Goal: Task Accomplishment & Management: Use online tool/utility

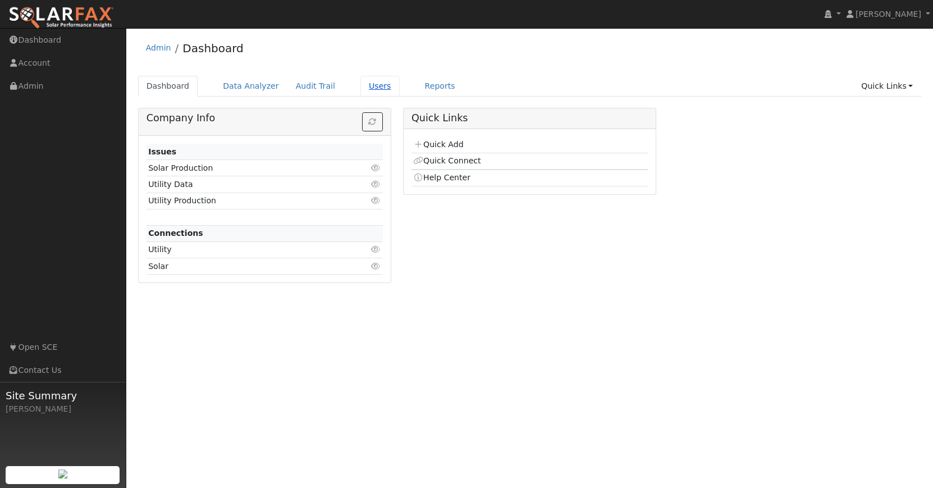
click at [360, 88] on link "Users" at bounding box center [379, 86] width 39 height 21
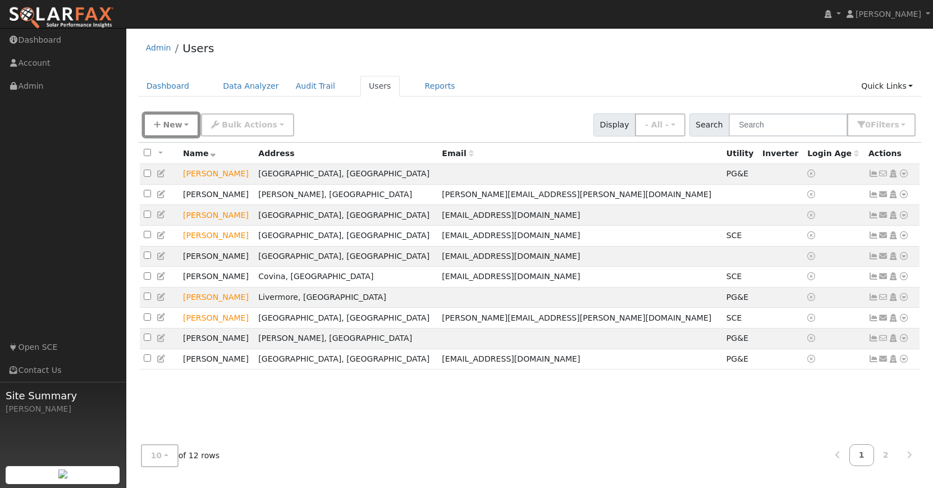
click at [162, 127] on button "New" at bounding box center [172, 124] width 56 height 23
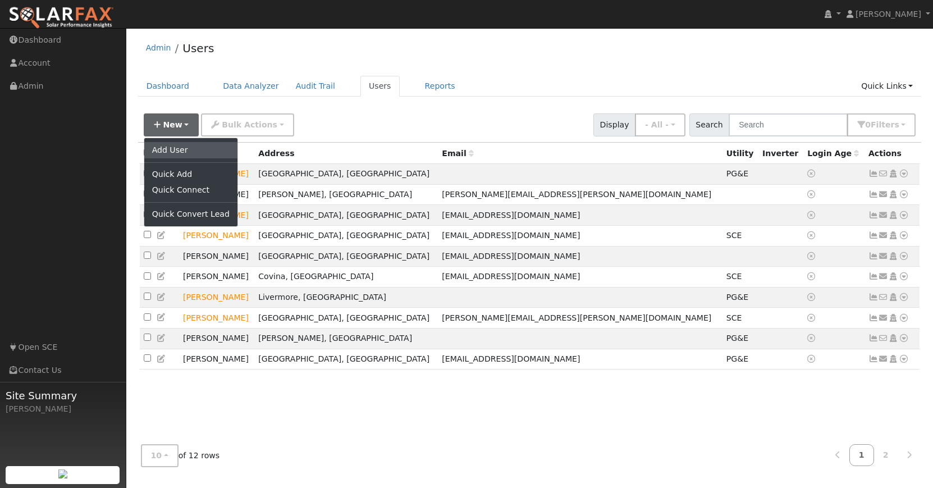
click at [165, 145] on link "Add User" at bounding box center [190, 150] width 93 height 16
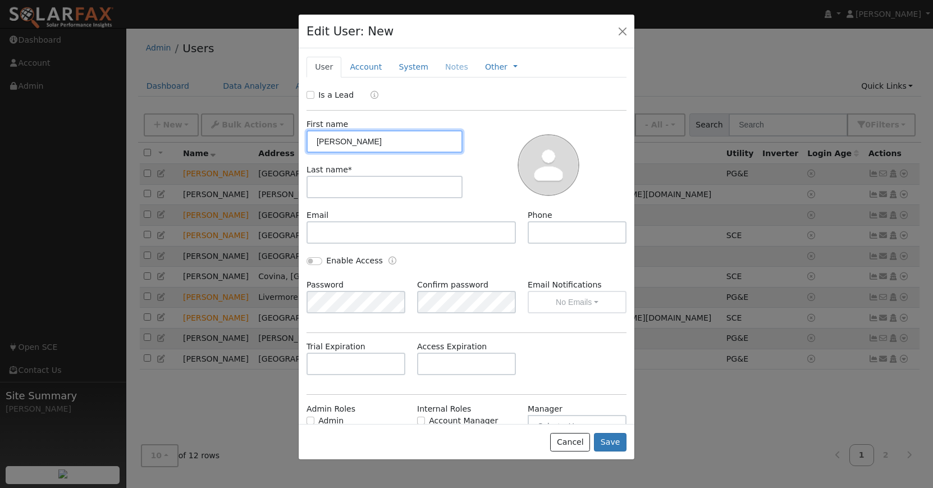
type input "David"
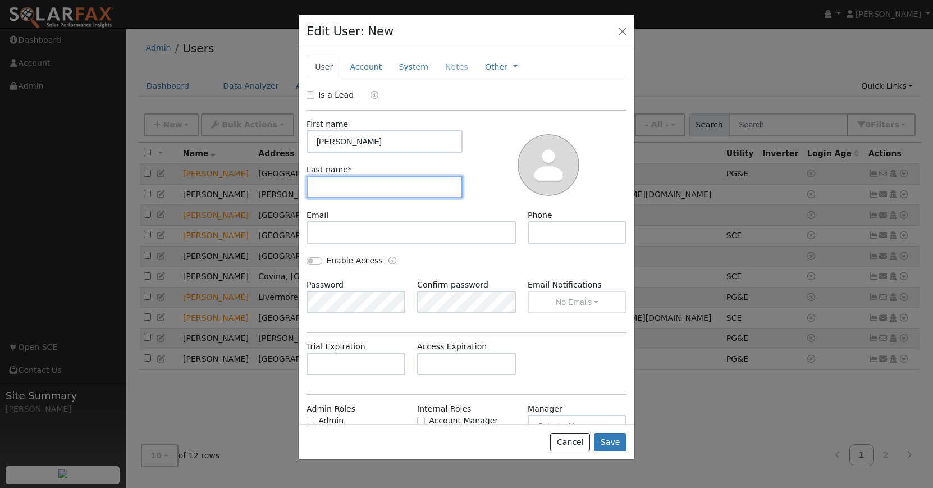
click at [313, 183] on input "text" at bounding box center [384, 187] width 156 height 22
type input "Luchansky"
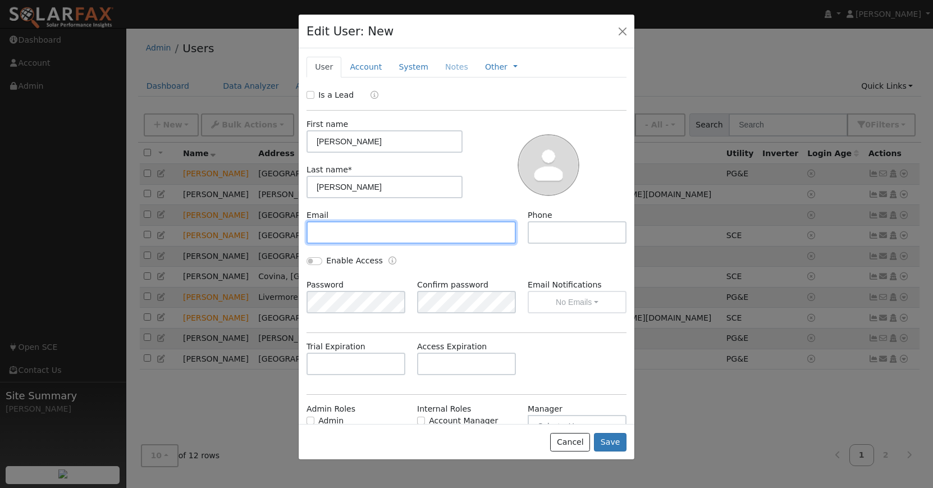
click at [335, 230] on input "text" at bounding box center [410, 232] width 209 height 22
click at [529, 265] on div "Enable Access" at bounding box center [467, 267] width 332 height 24
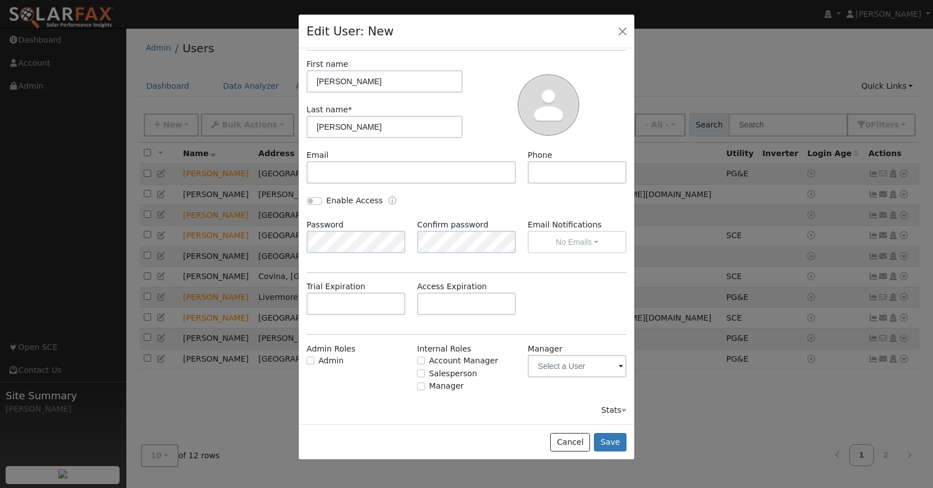
scroll to position [59, 0]
click at [601, 373] on input "text" at bounding box center [576, 367] width 99 height 22
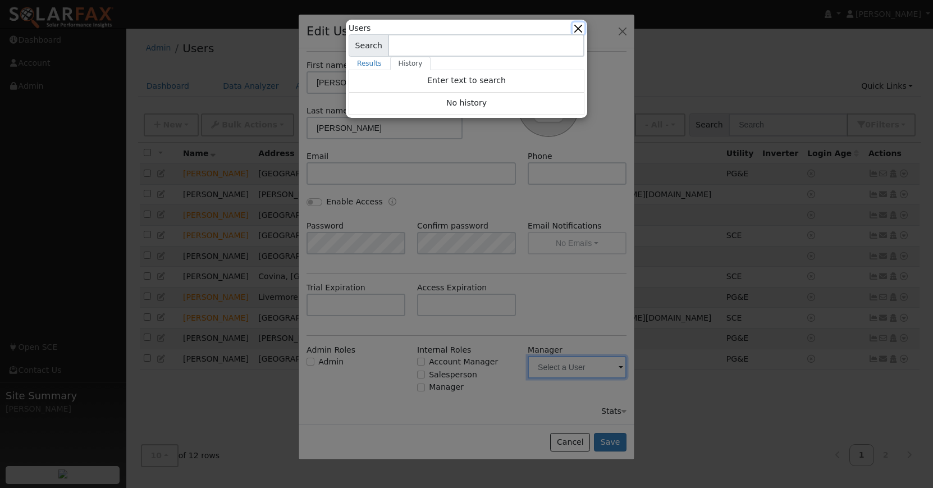
click at [579, 26] on button "button" at bounding box center [578, 28] width 12 height 12
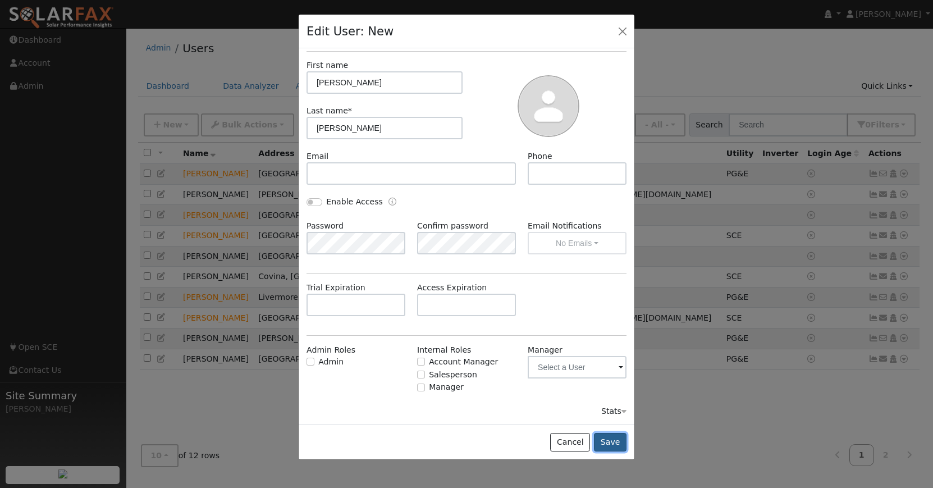
click at [614, 446] on button "Save" at bounding box center [610, 442] width 33 height 19
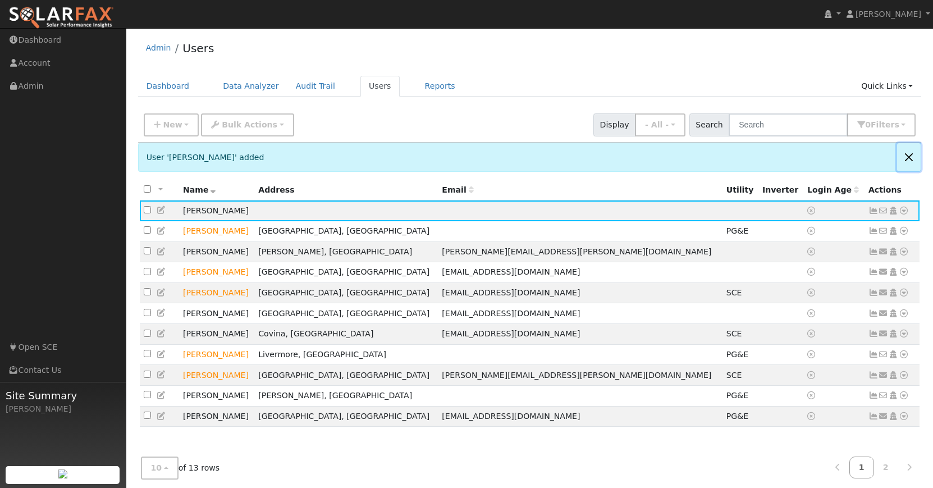
click at [909, 153] on button "Close" at bounding box center [909, 156] width 24 height 27
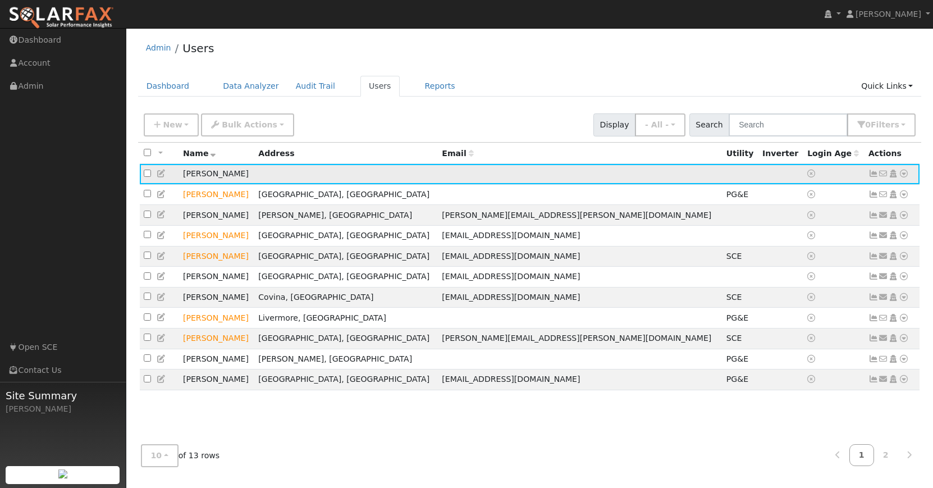
click at [903, 173] on icon at bounding box center [903, 173] width 10 height 8
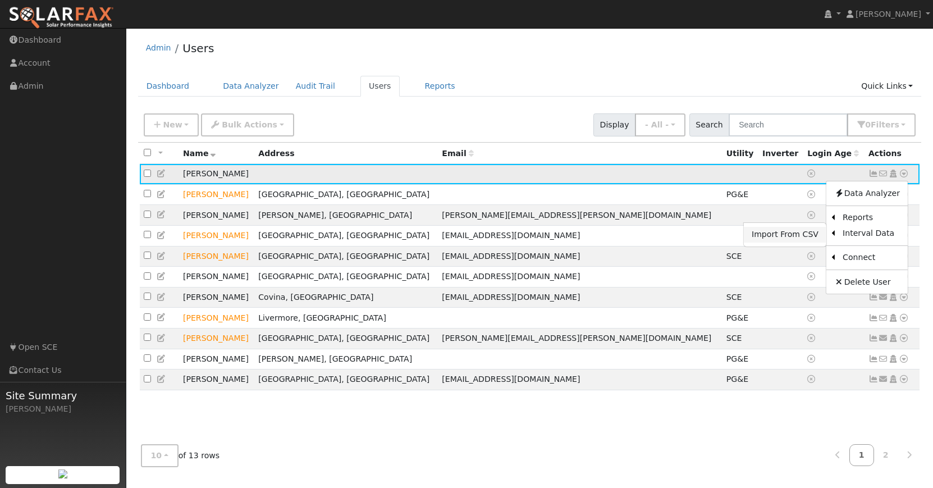
click at [818, 233] on link "Import From CSV" at bounding box center [784, 235] width 82 height 16
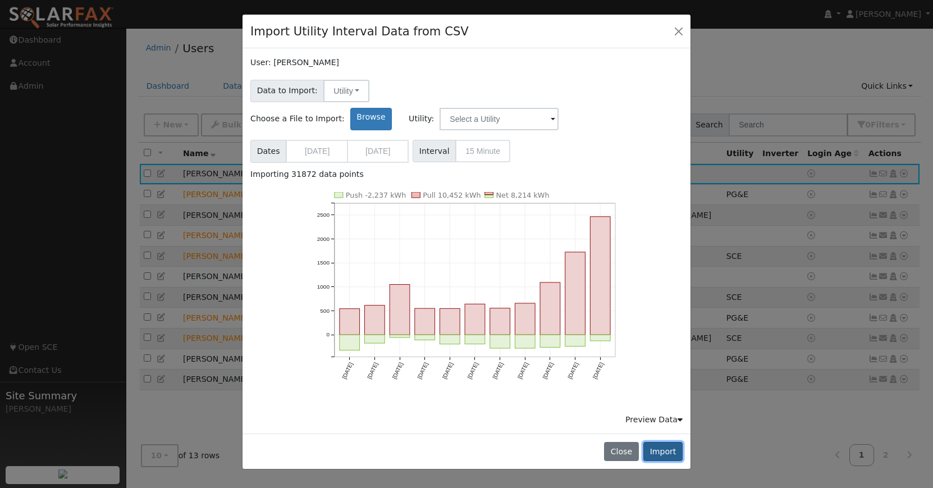
click at [661, 442] on button "Import" at bounding box center [662, 451] width 39 height 19
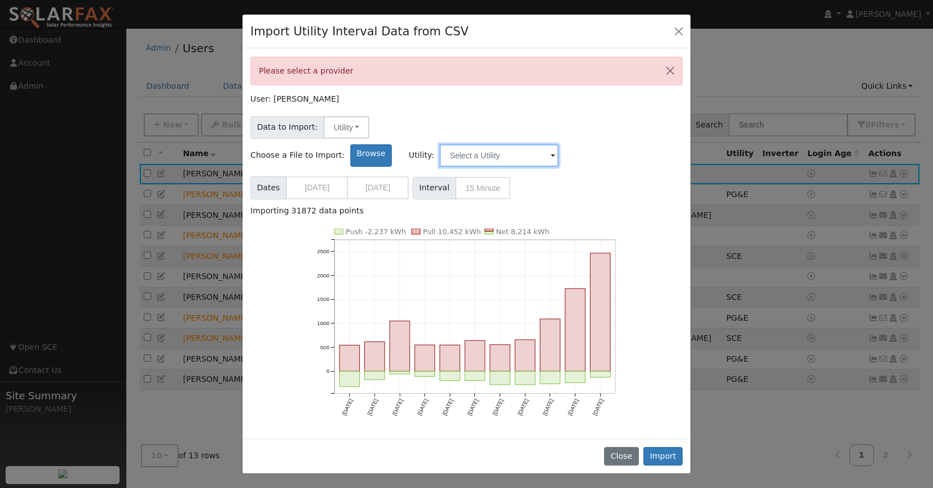
click at [558, 144] on input "text" at bounding box center [498, 155] width 119 height 22
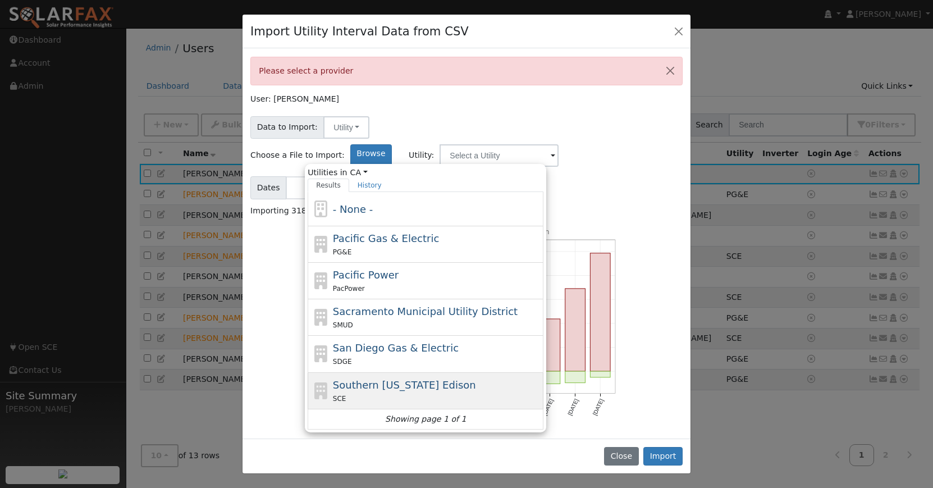
click at [476, 379] on span "Southern California Edison" at bounding box center [404, 385] width 143 height 12
type input "Southern California Edison"
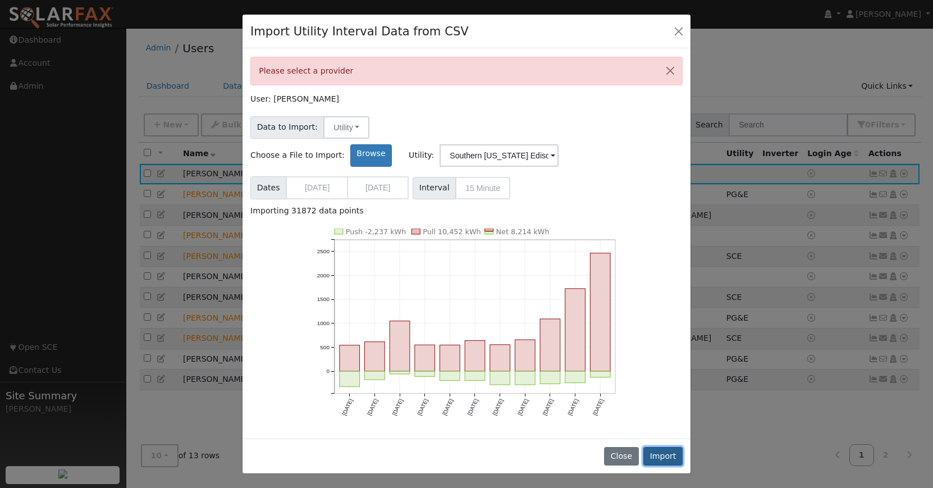
click at [667, 460] on button "Import" at bounding box center [662, 456] width 39 height 19
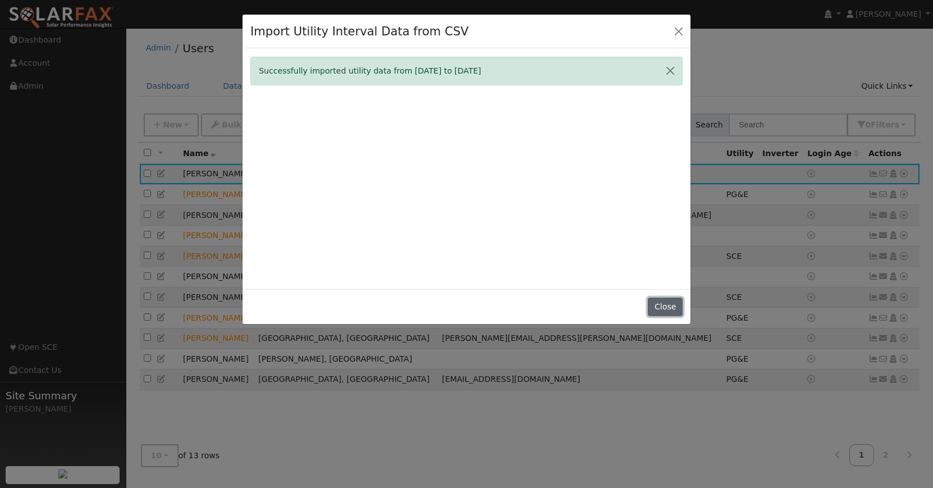
click at [662, 309] on button "Close" at bounding box center [665, 306] width 34 height 19
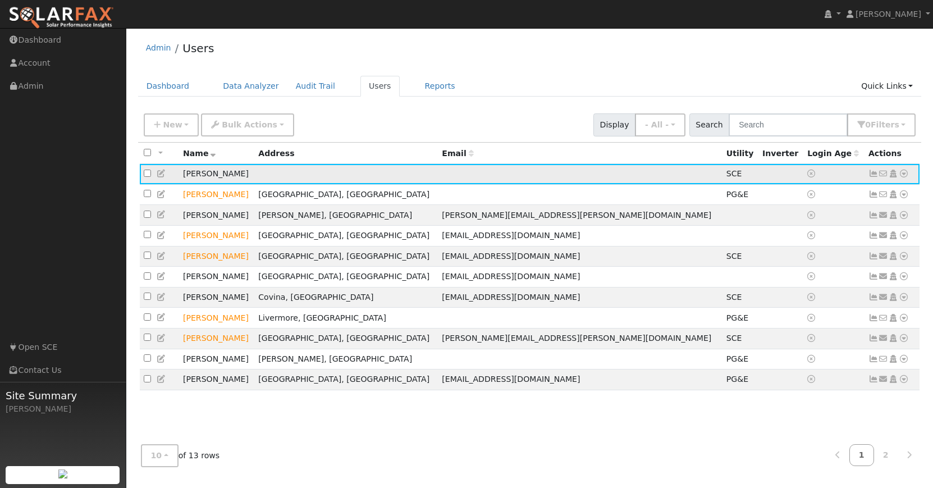
click at [902, 177] on icon at bounding box center [903, 173] width 10 height 8
click at [886, 195] on link "Data Analyzer" at bounding box center [866, 193] width 81 height 16
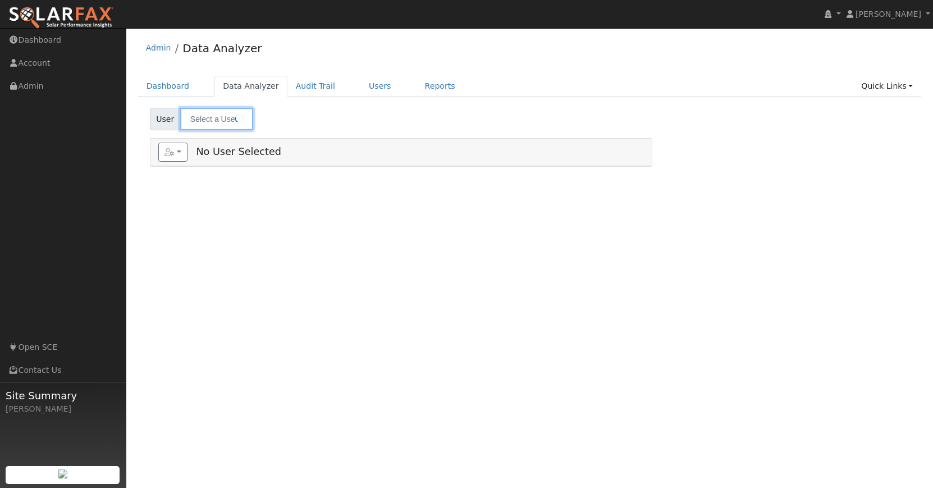
type input "David Luchansky"
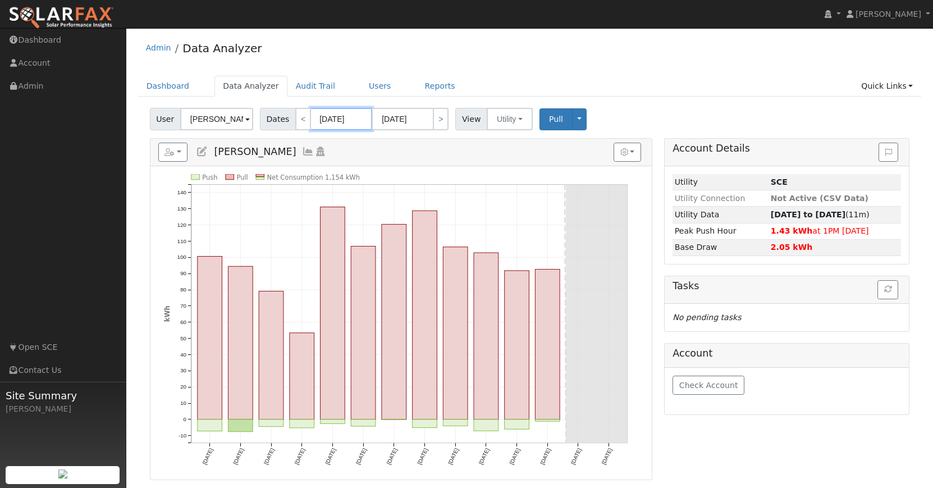
click at [341, 118] on input "08/17/2025" at bounding box center [341, 119] width 62 height 22
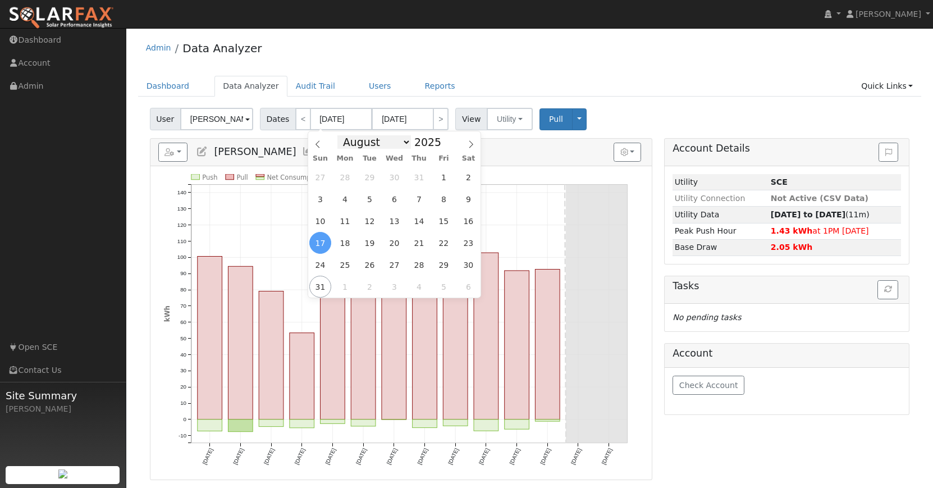
click at [401, 144] on select "January February March April May June July August September October November De…" at bounding box center [374, 141] width 74 height 13
select select "9"
click at [341, 135] on select "January February March April May June July August September October November De…" at bounding box center [374, 141] width 74 height 13
click at [394, 174] on span "1" at bounding box center [394, 177] width 22 height 22
type input "10/01/2025"
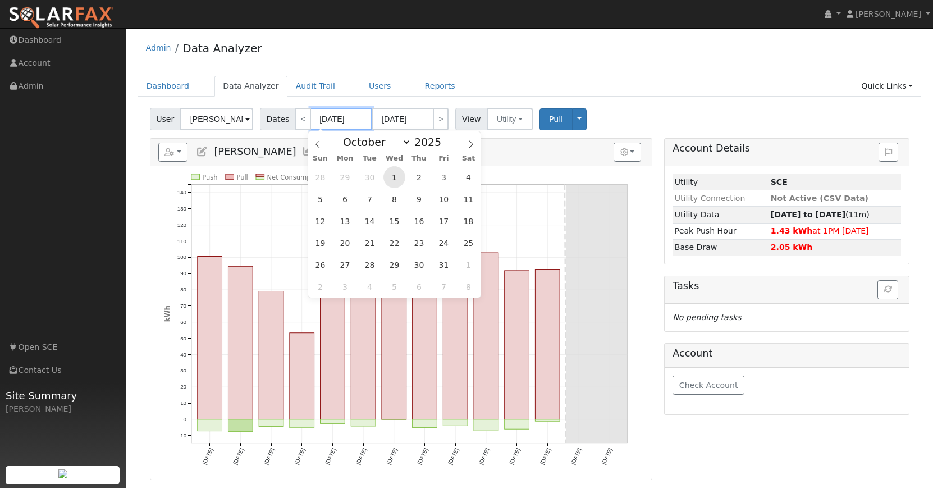
type input "10/31/2025"
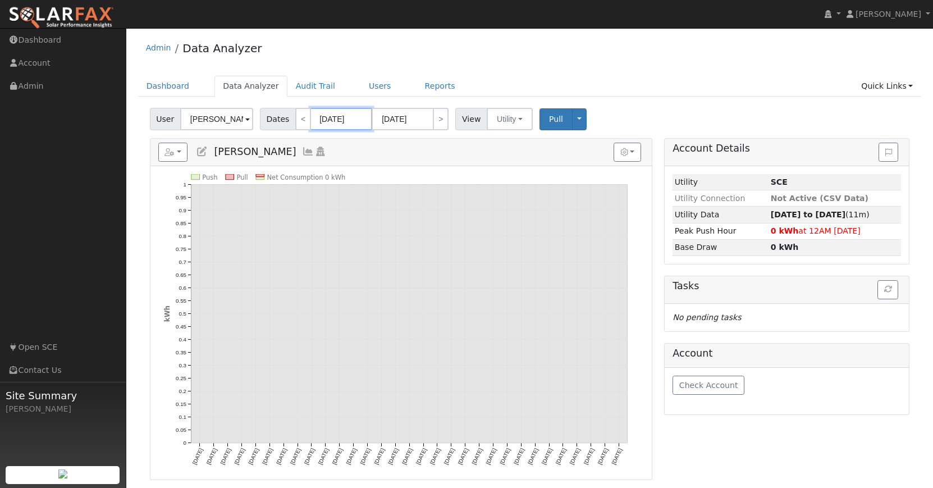
click at [366, 122] on input "10/01/2025" at bounding box center [341, 119] width 62 height 22
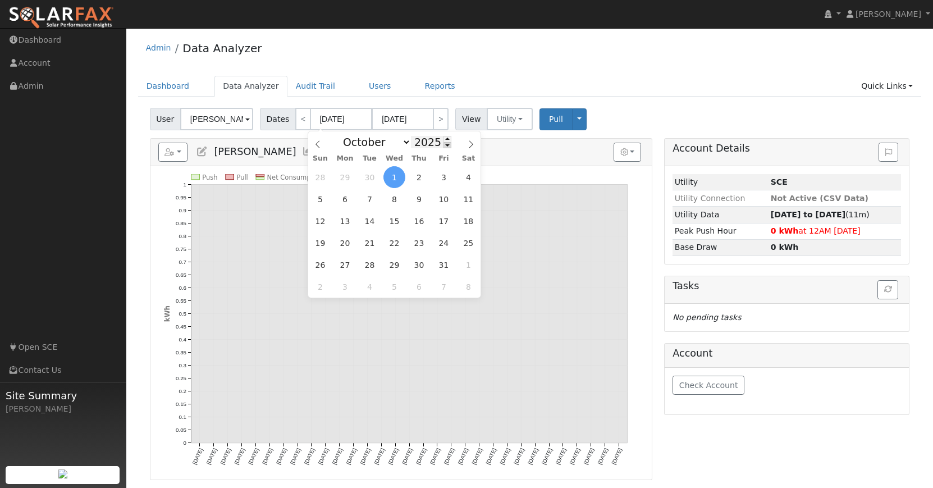
click at [443, 145] on span at bounding box center [447, 145] width 8 height 6
type input "2024"
click at [372, 173] on span "1" at bounding box center [370, 177] width 22 height 22
type input "10/01/2024"
type input "10/31/2024"
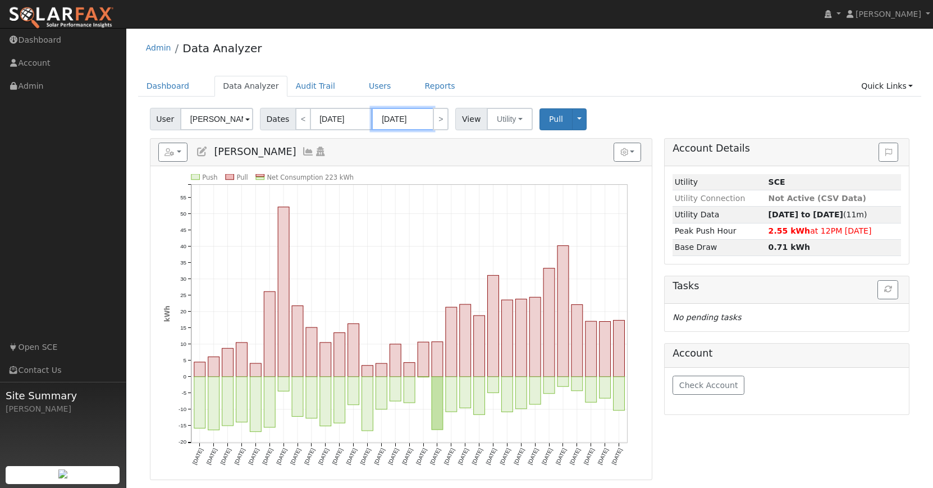
click at [417, 122] on input "10/31/2024" at bounding box center [402, 119] width 62 height 22
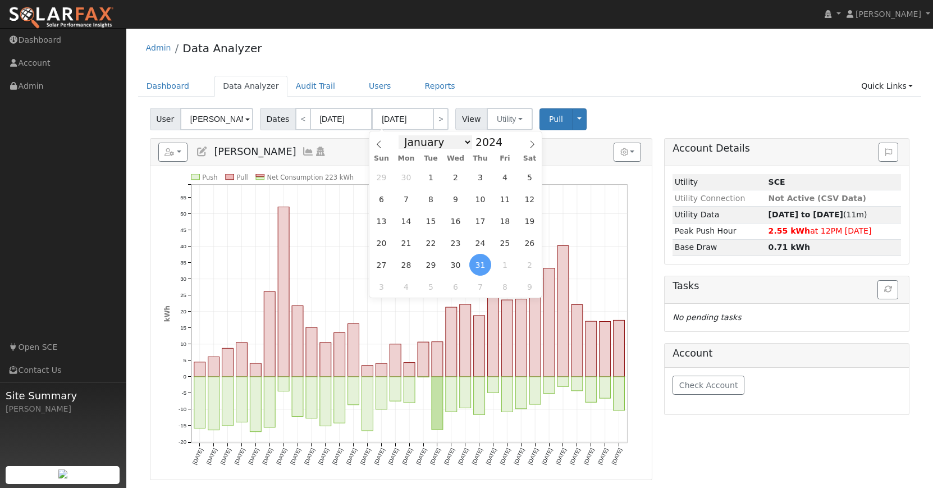
click at [461, 145] on select "January February March April May June July August September October November De…" at bounding box center [435, 141] width 74 height 13
select select "7"
click at [402, 135] on select "January February March April May June July August September October November De…" at bounding box center [435, 141] width 74 height 13
click at [504, 139] on span at bounding box center [508, 139] width 8 height 6
type input "2025"
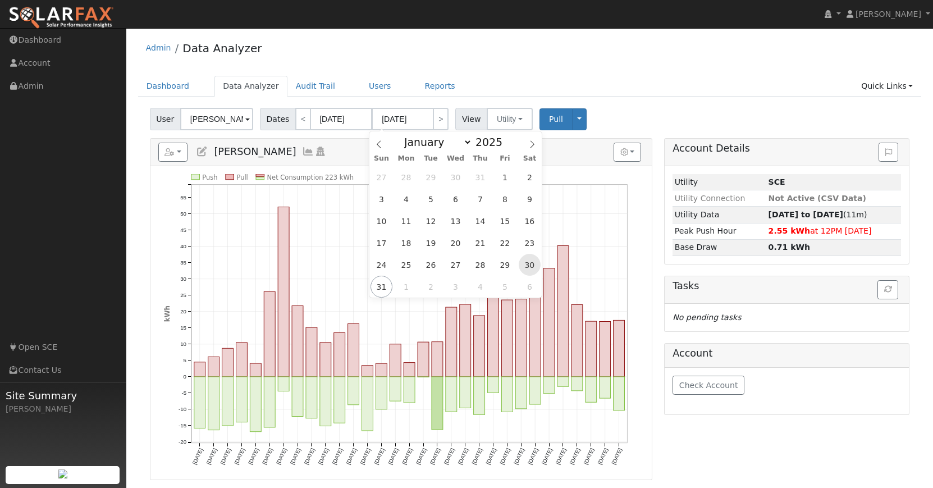
click at [524, 260] on span "30" at bounding box center [529, 265] width 22 height 22
type input "08/30/2025"
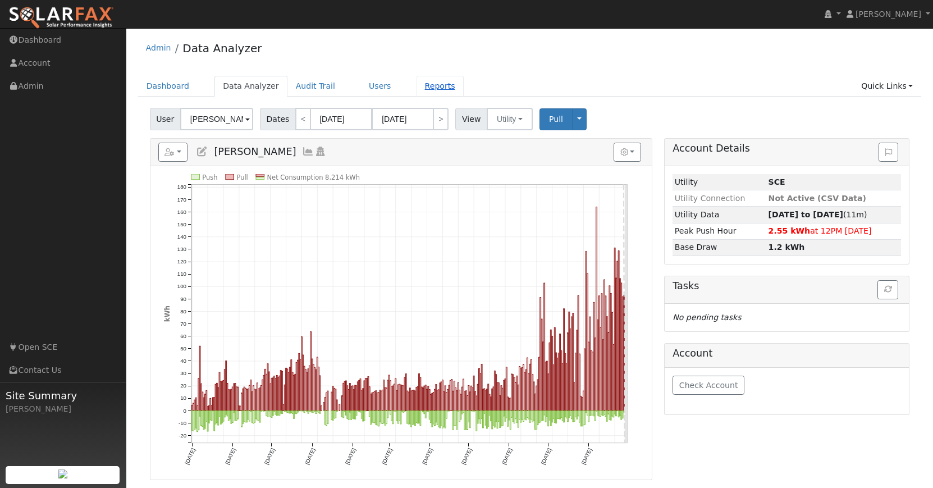
click at [426, 85] on link "Reports" at bounding box center [439, 86] width 47 height 21
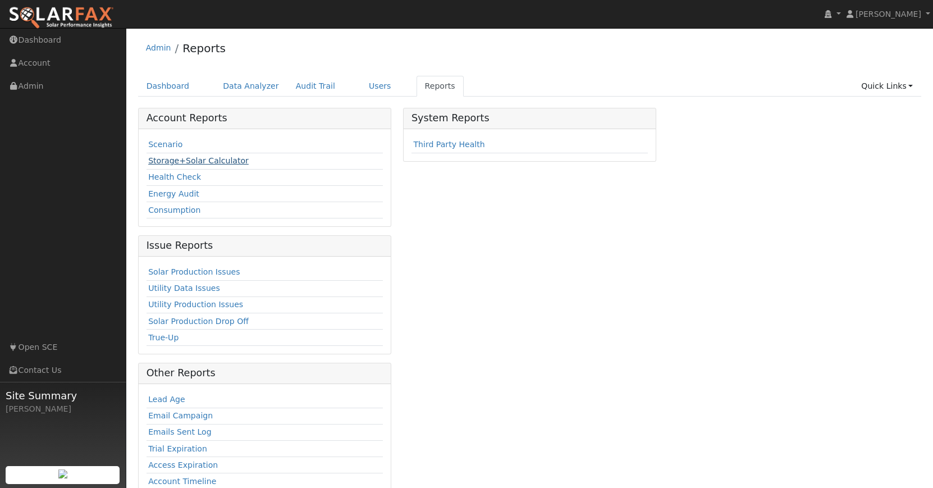
click at [226, 163] on link "Storage+Solar Calculator" at bounding box center [198, 160] width 100 height 9
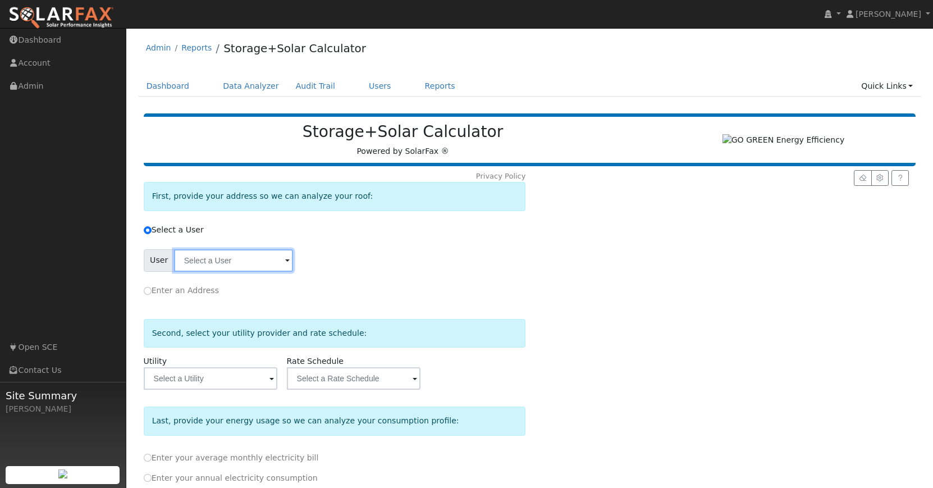
click at [260, 260] on input "text" at bounding box center [233, 260] width 119 height 22
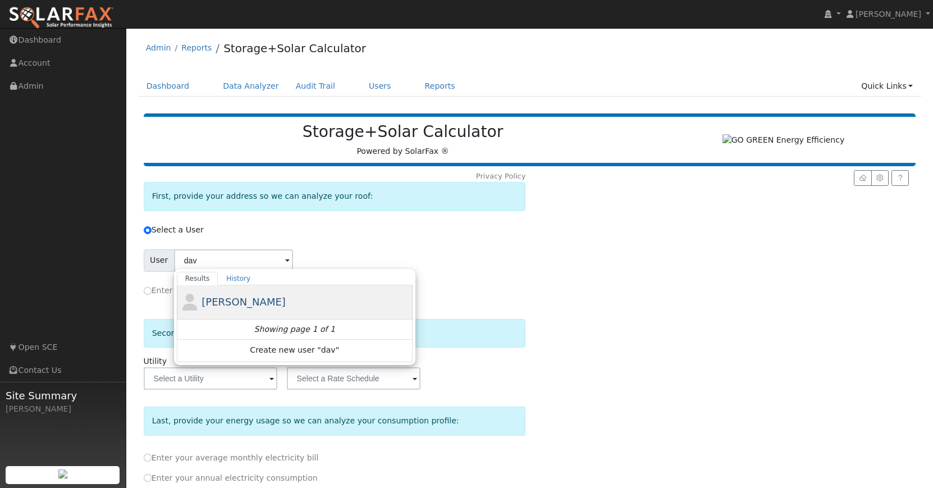
click at [229, 303] on span "[PERSON_NAME]" at bounding box center [243, 302] width 84 height 12
type input "[PERSON_NAME]"
type input "Southern California Edison"
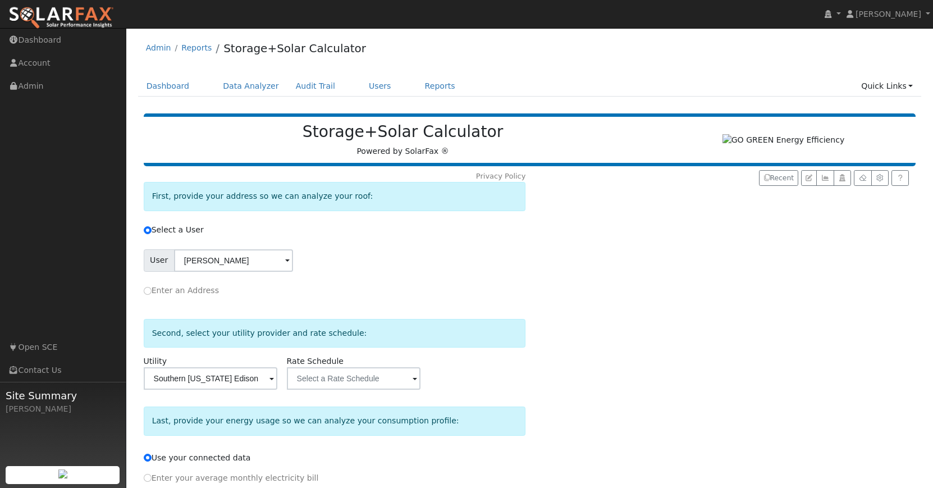
scroll to position [95, 0]
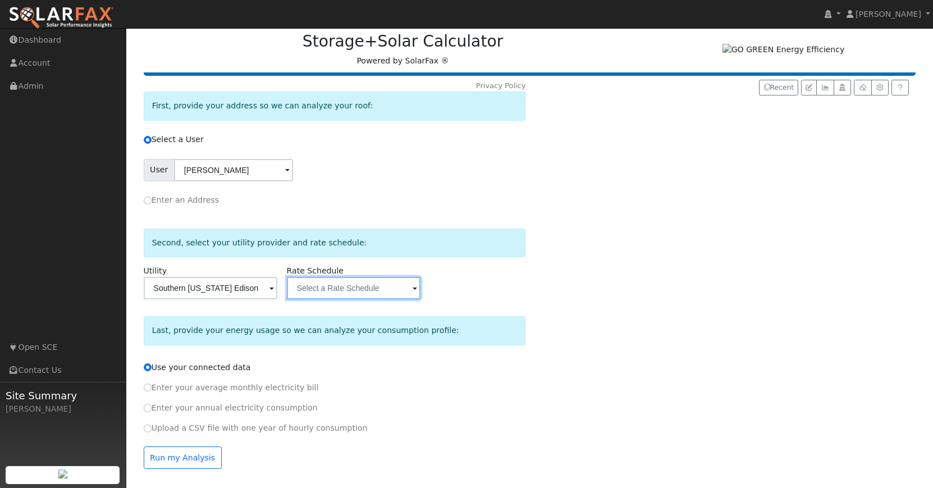
click at [379, 287] on input "text" at bounding box center [354, 288] width 134 height 22
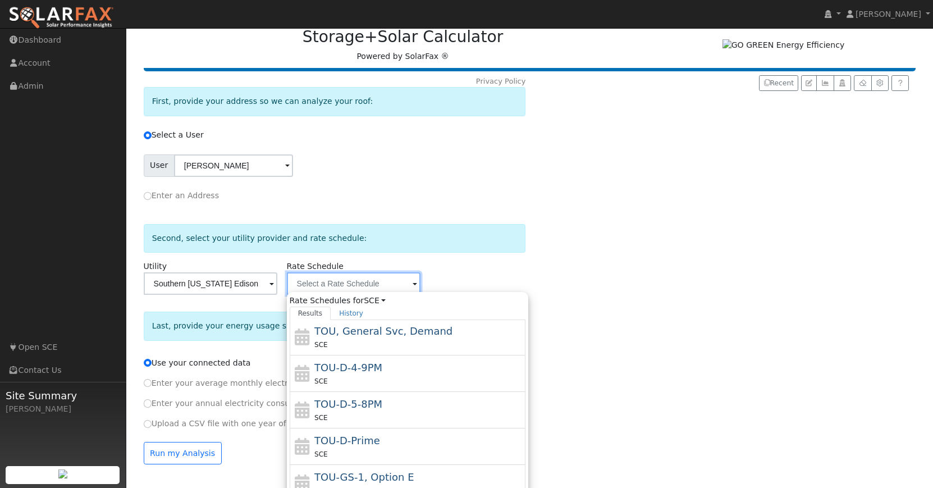
scroll to position [123, 0]
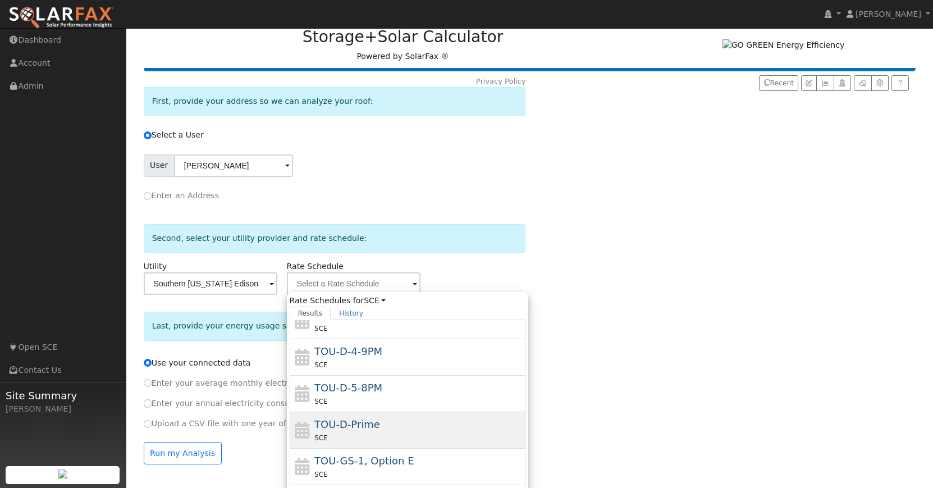
click at [369, 430] on span "TOU-D-Prime" at bounding box center [347, 424] width 66 height 12
type input "TOU-D-Prime"
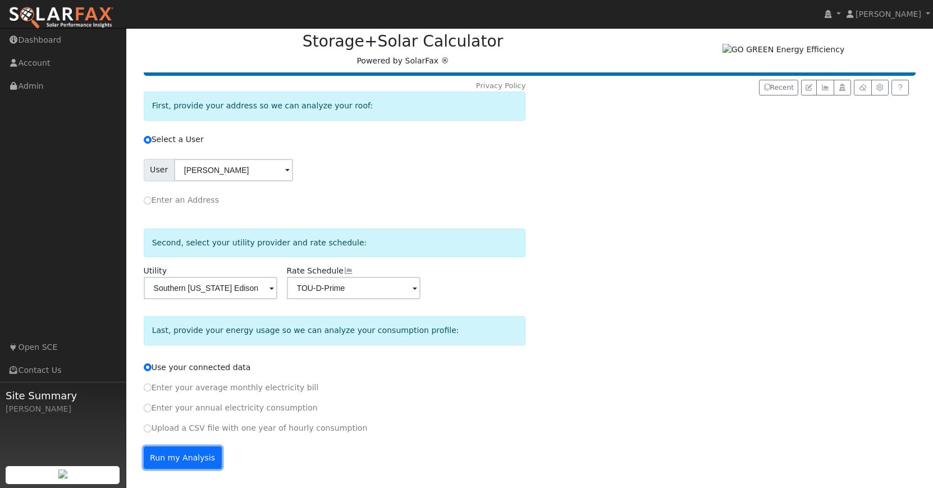
click at [186, 453] on button "Run my Analysis" at bounding box center [183, 457] width 78 height 22
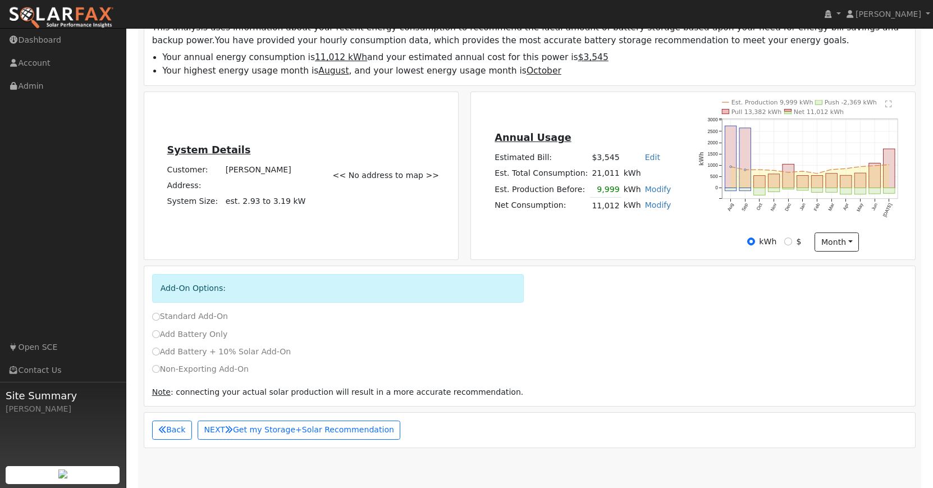
scroll to position [291, 0]
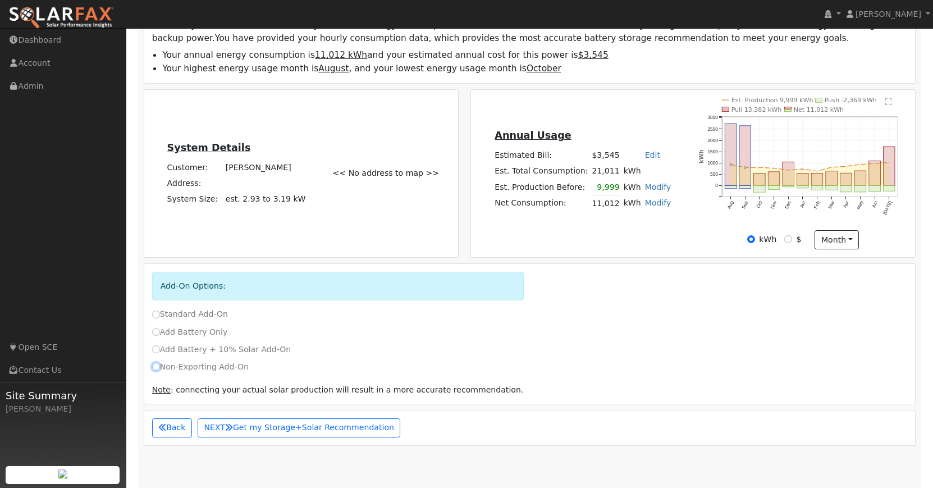
click at [156, 369] on input "Non-Exporting Add-On" at bounding box center [156, 366] width 8 height 8
radio input "true"
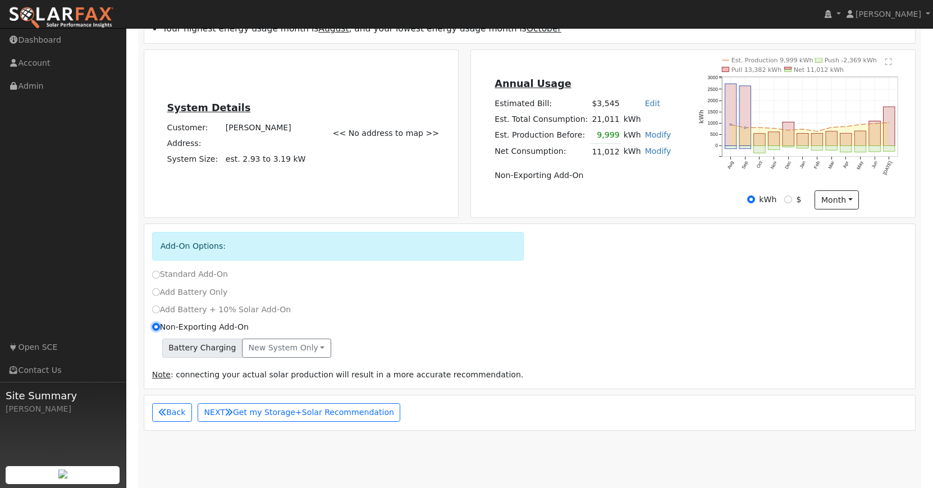
scroll to position [333, 0]
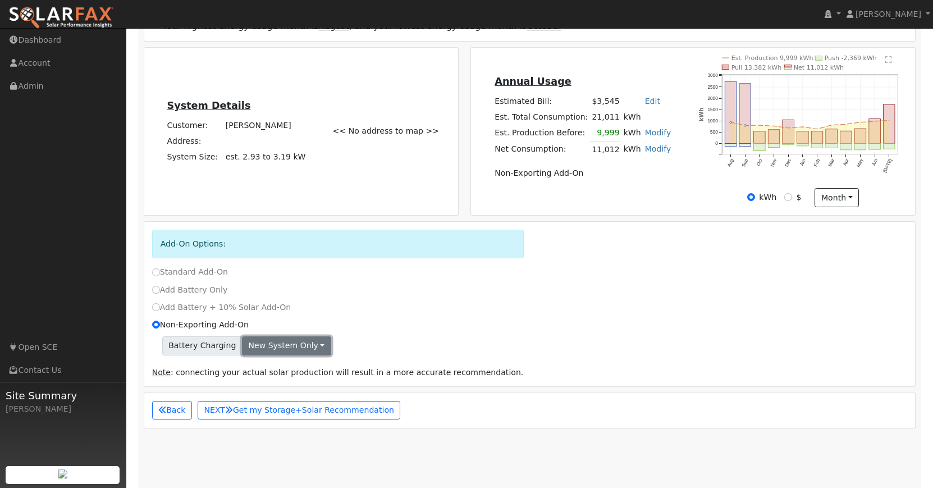
click at [315, 347] on button "New system only" at bounding box center [286, 345] width 89 height 19
click at [297, 374] on link "New system only" at bounding box center [284, 369] width 84 height 16
click at [309, 349] on button "New system only" at bounding box center [286, 345] width 89 height 19
click at [291, 387] on link "Both systems" at bounding box center [284, 385] width 84 height 16
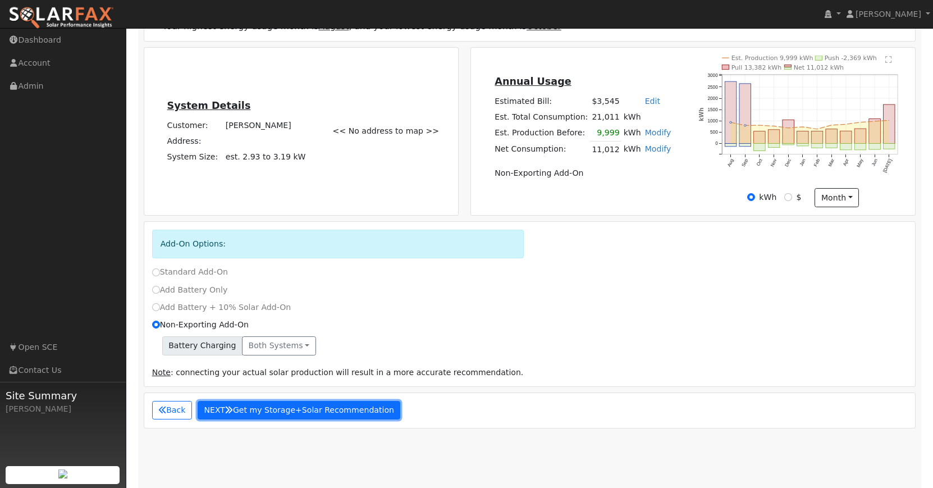
click at [290, 415] on button "NEXT Get my Storage+Solar Recommendation" at bounding box center [299, 410] width 203 height 19
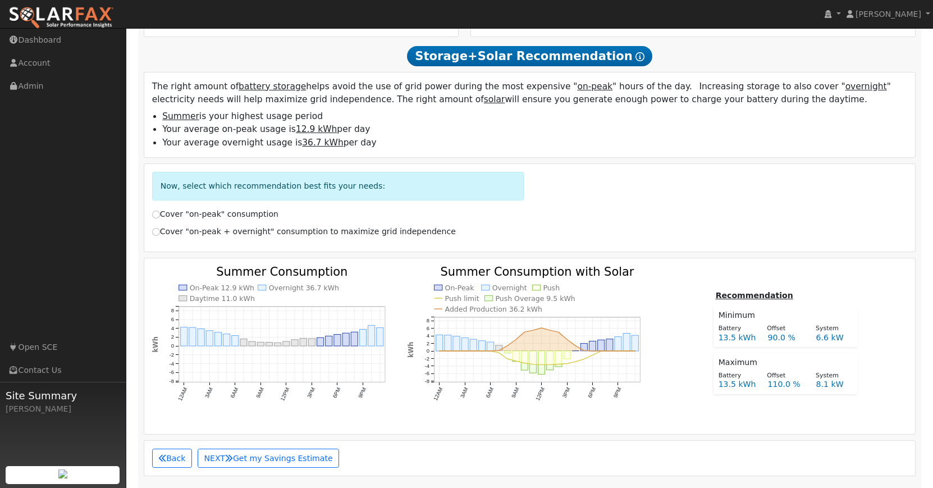
scroll to position [527, 0]
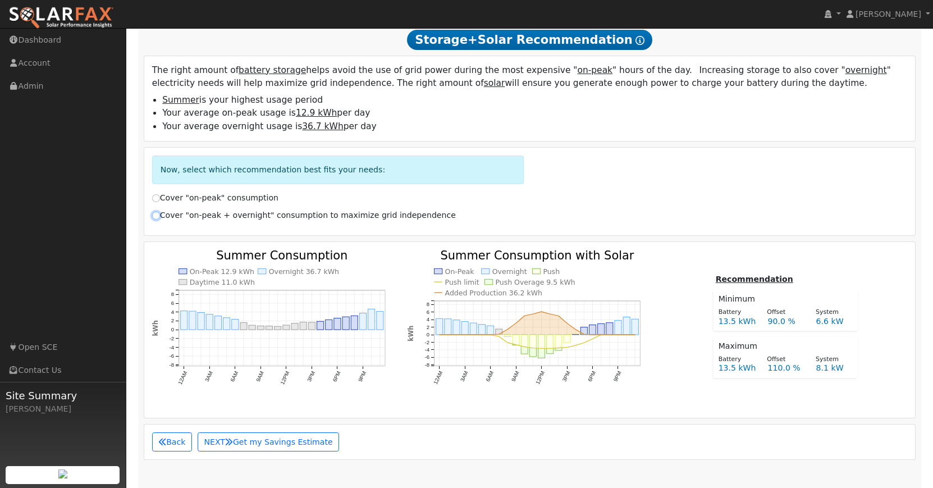
click at [153, 219] on input "Cover "on-peak + overnight" consumption to maximize grid independence" at bounding box center [156, 216] width 8 height 8
radio input "true"
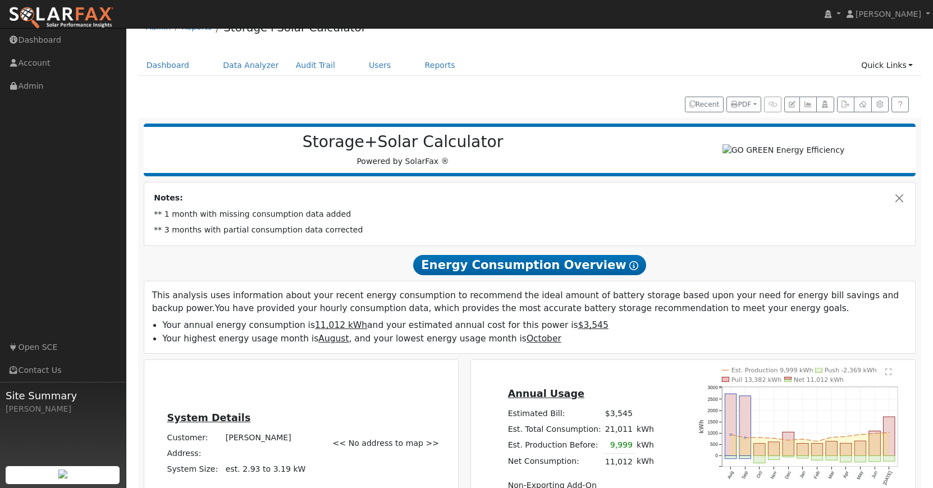
scroll to position [0, 0]
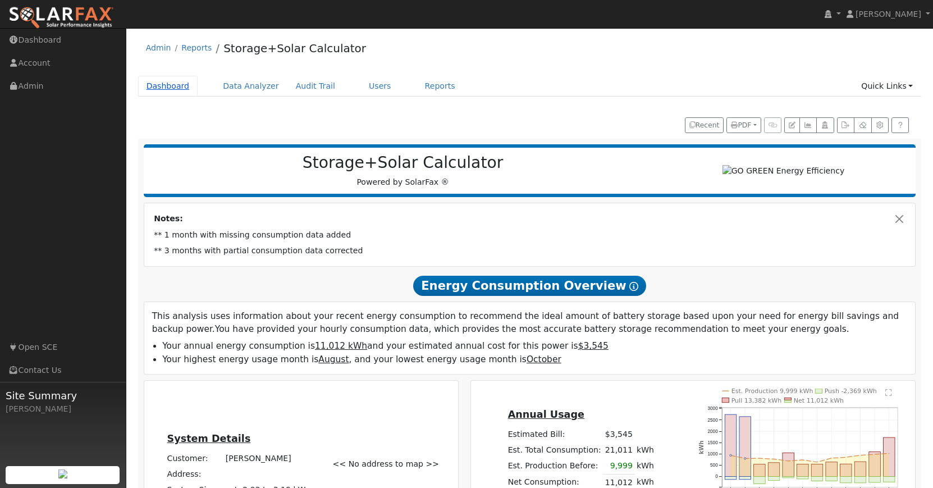
click at [177, 84] on link "Dashboard" at bounding box center [168, 86] width 60 height 21
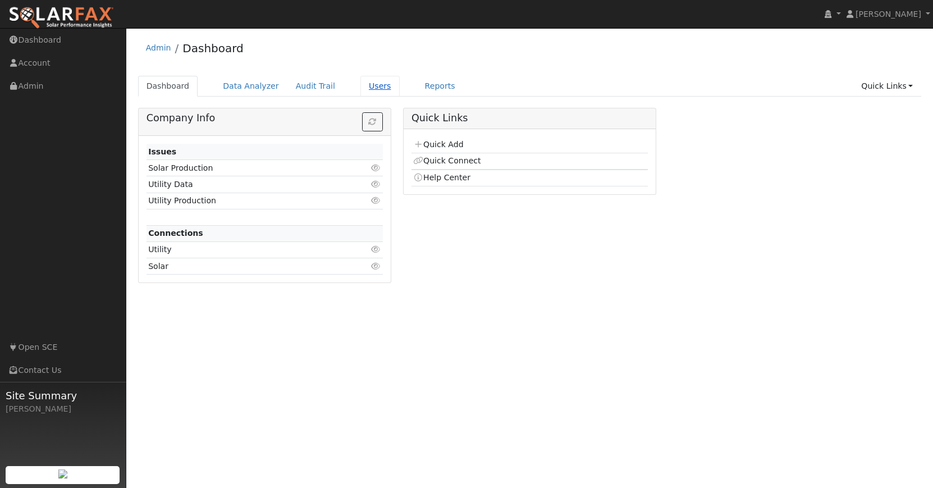
click at [373, 88] on link "Users" at bounding box center [379, 86] width 39 height 21
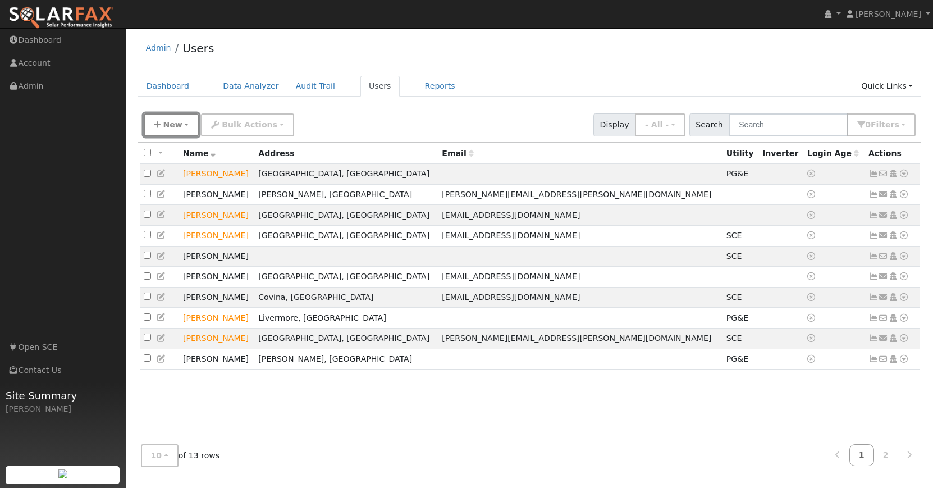
click at [187, 123] on button "New" at bounding box center [172, 124] width 56 height 23
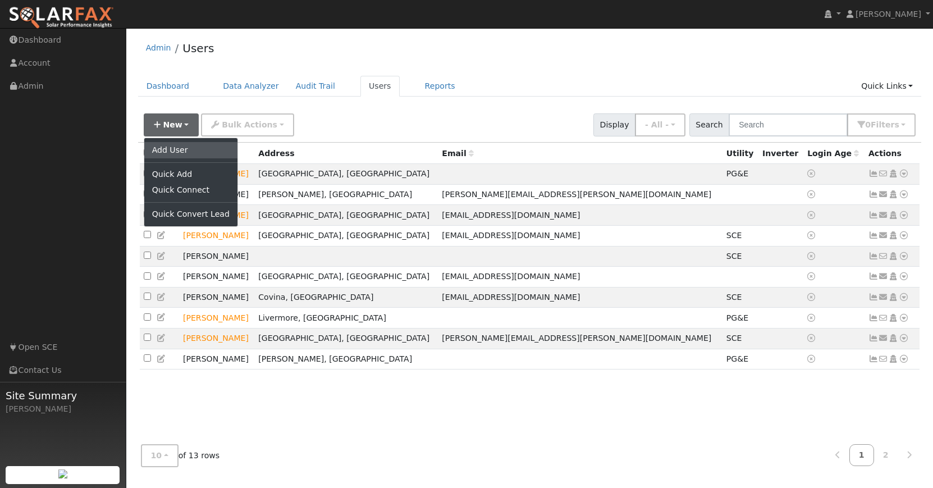
click at [182, 148] on link "Add User" at bounding box center [190, 150] width 93 height 16
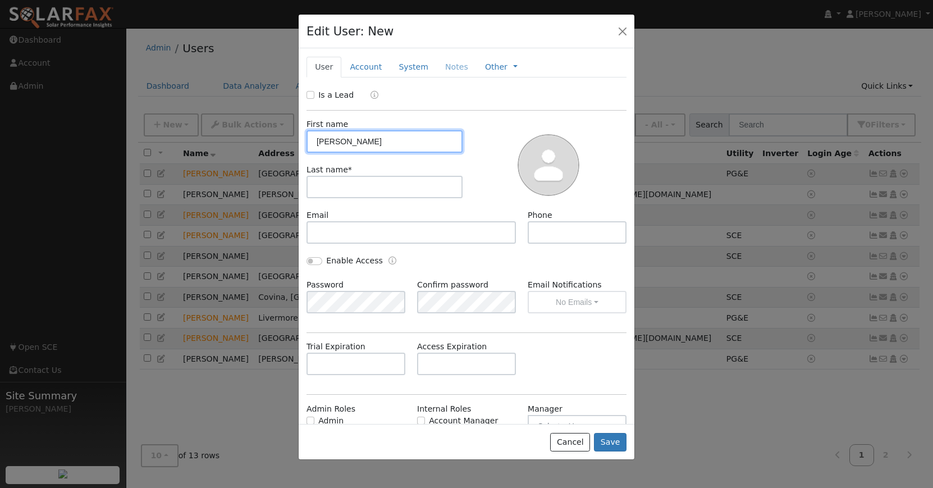
type input "[PERSON_NAME]"
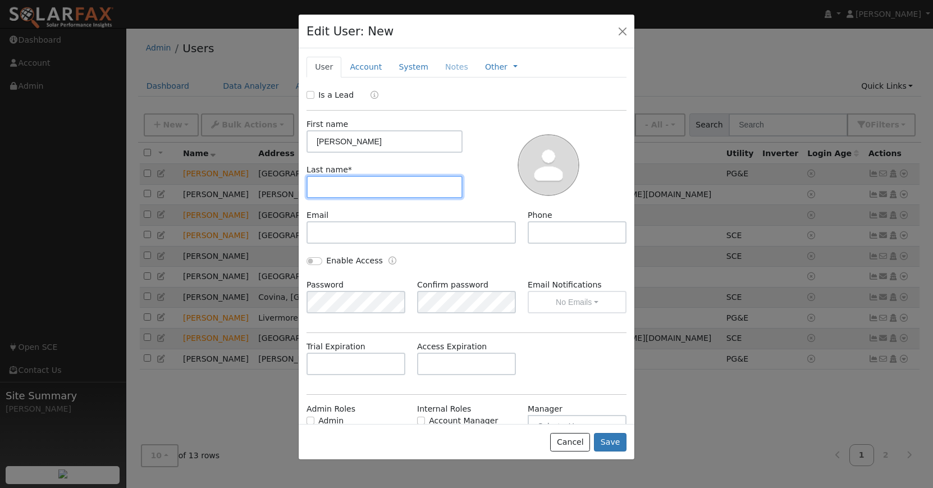
click at [323, 176] on input "text" at bounding box center [384, 187] width 156 height 22
type input "[PERSON_NAME]"
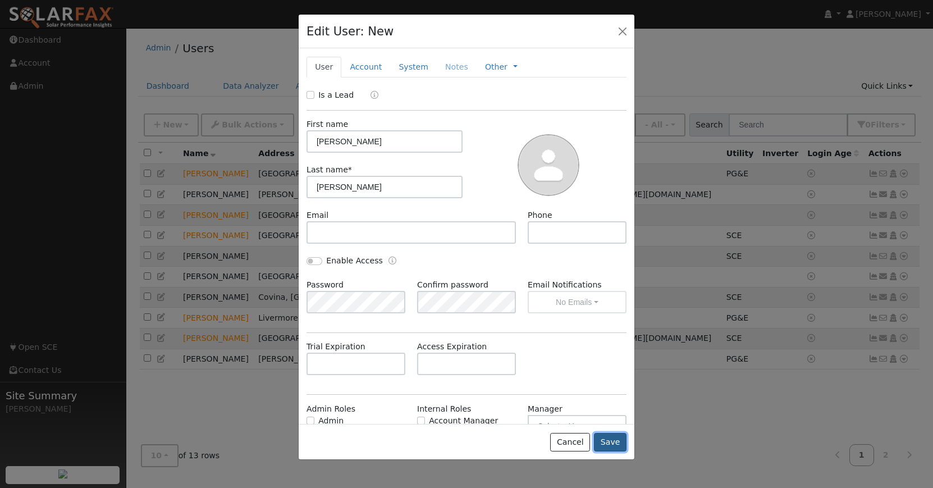
click at [615, 444] on button "Save" at bounding box center [610, 442] width 33 height 19
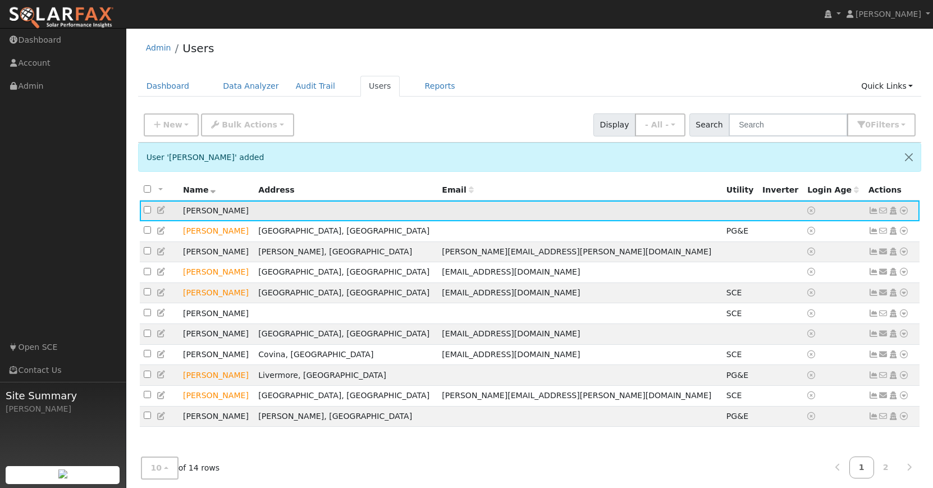
click at [903, 211] on icon at bounding box center [903, 210] width 10 height 8
click at [813, 275] on link "Import From CSV" at bounding box center [784, 271] width 82 height 16
